Goal: Navigation & Orientation: Find specific page/section

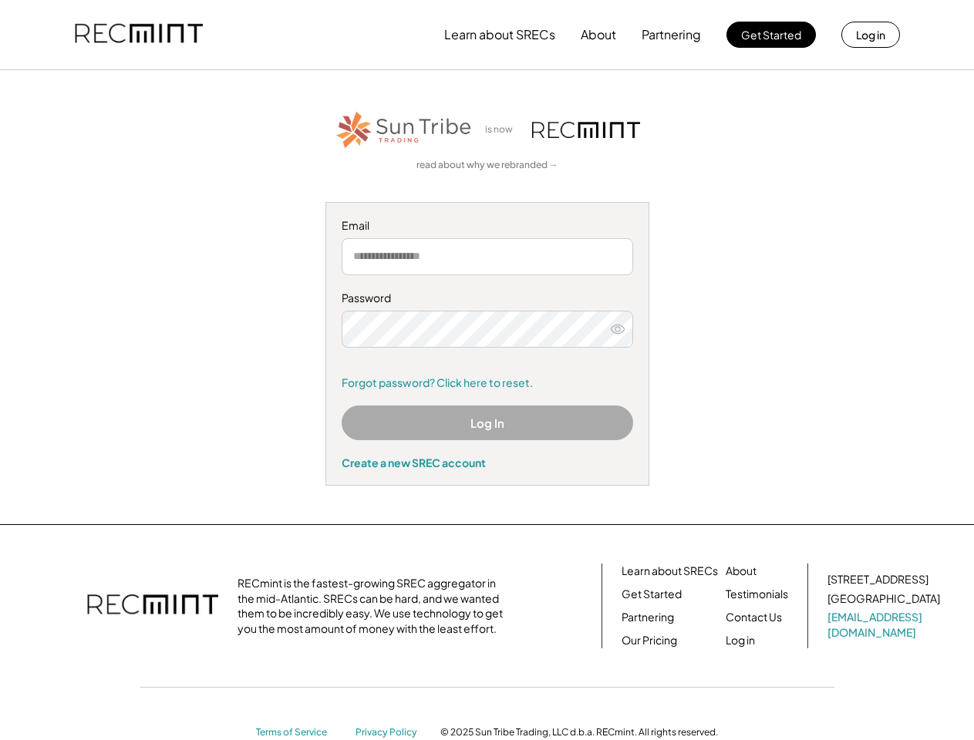
click at [487, 370] on div "Password Remember me Forgot password? Click here to reset." at bounding box center [487, 340] width 291 height 99
click at [487, 35] on button "Learn about SRECs" at bounding box center [499, 34] width 111 height 31
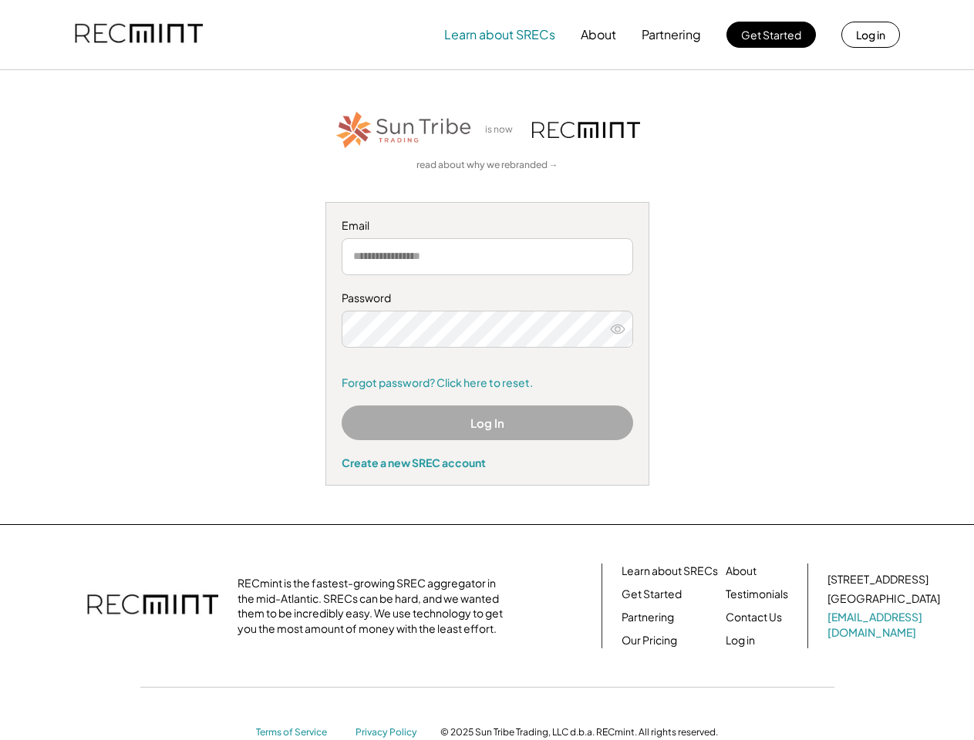
click at [139, 35] on img at bounding box center [139, 34] width 128 height 52
click at [672, 35] on button "Partnering" at bounding box center [671, 34] width 59 height 31
click at [500, 35] on button "Learn about SRECs" at bounding box center [499, 34] width 111 height 31
click at [598, 35] on button "About" at bounding box center [598, 34] width 35 height 31
